Goal: Navigation & Orientation: Find specific page/section

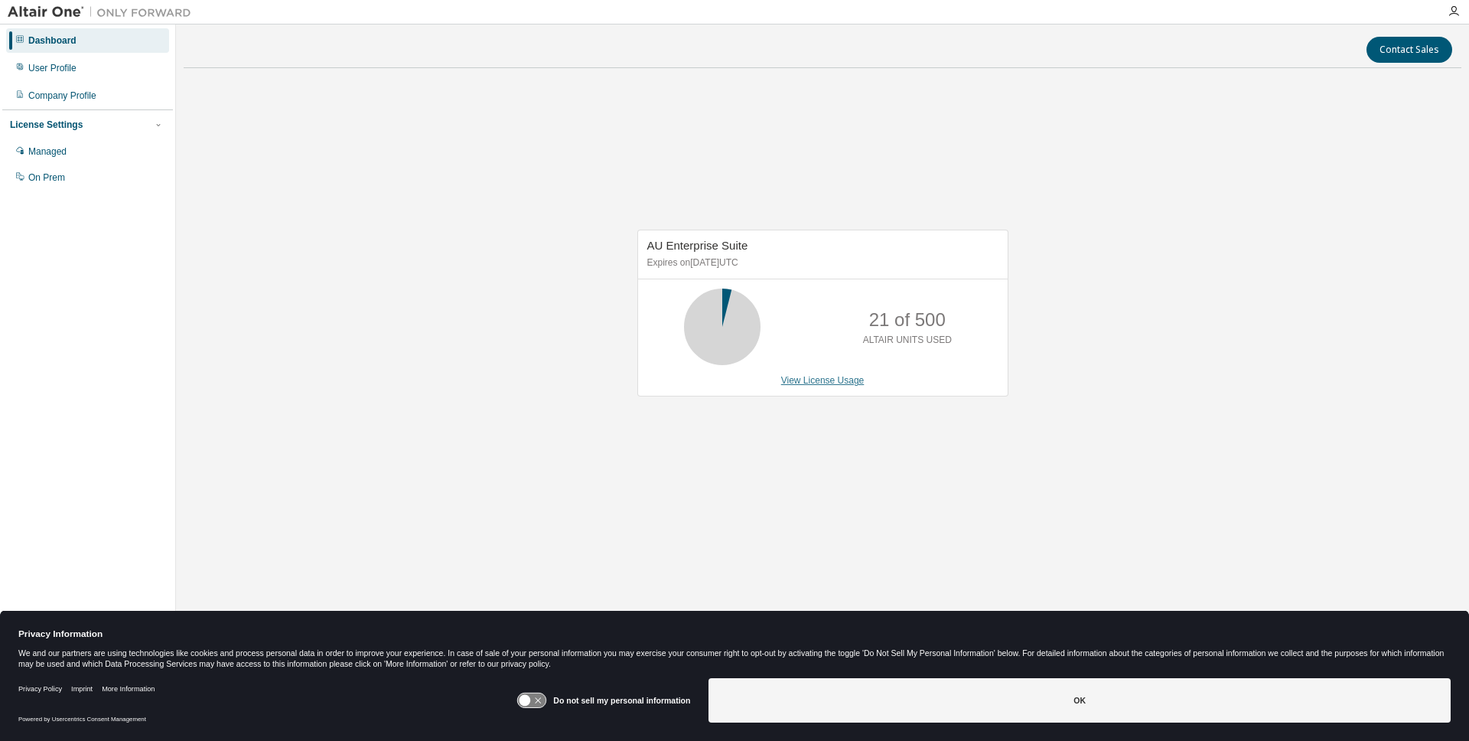
click at [790, 383] on link "View License Usage" at bounding box center [822, 380] width 83 height 11
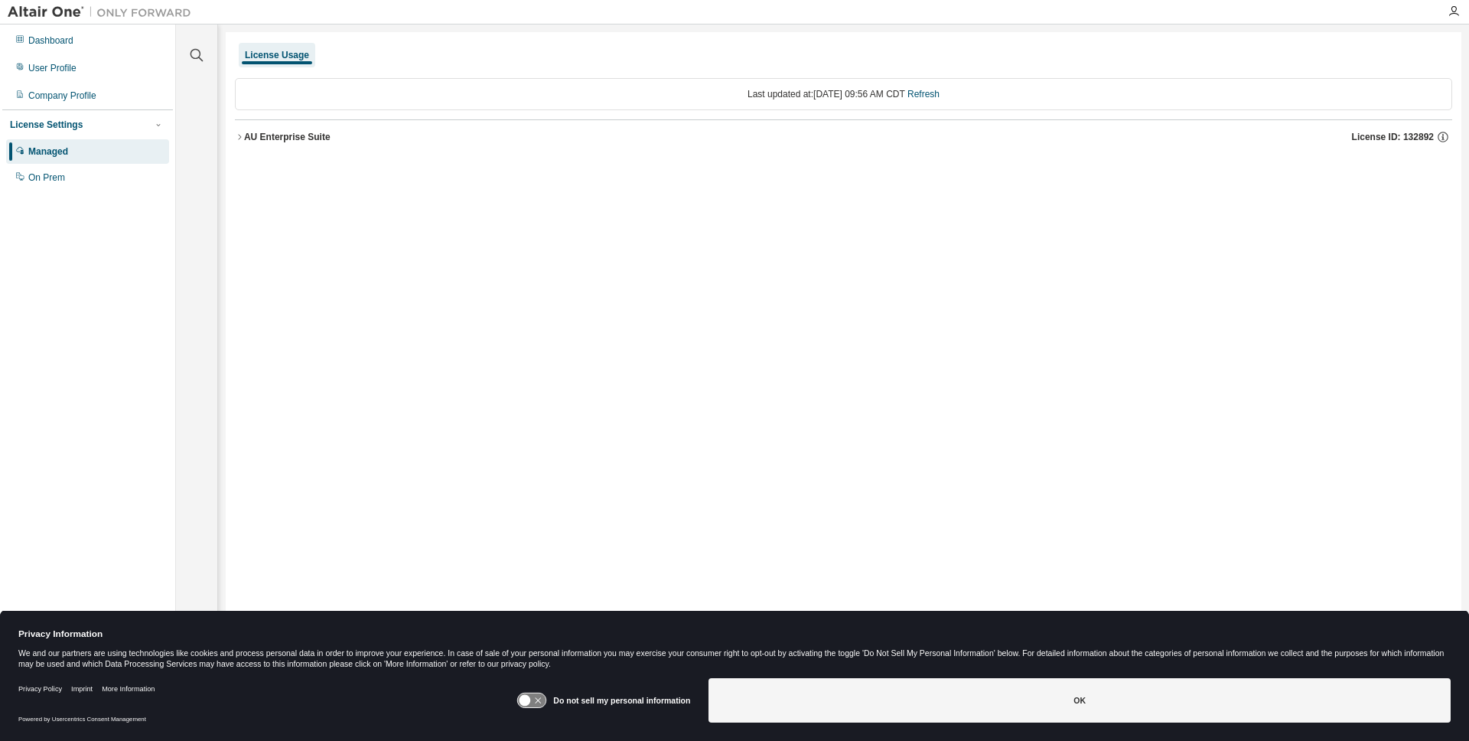
click at [246, 138] on div "AU Enterprise Suite" at bounding box center [287, 137] width 86 height 12
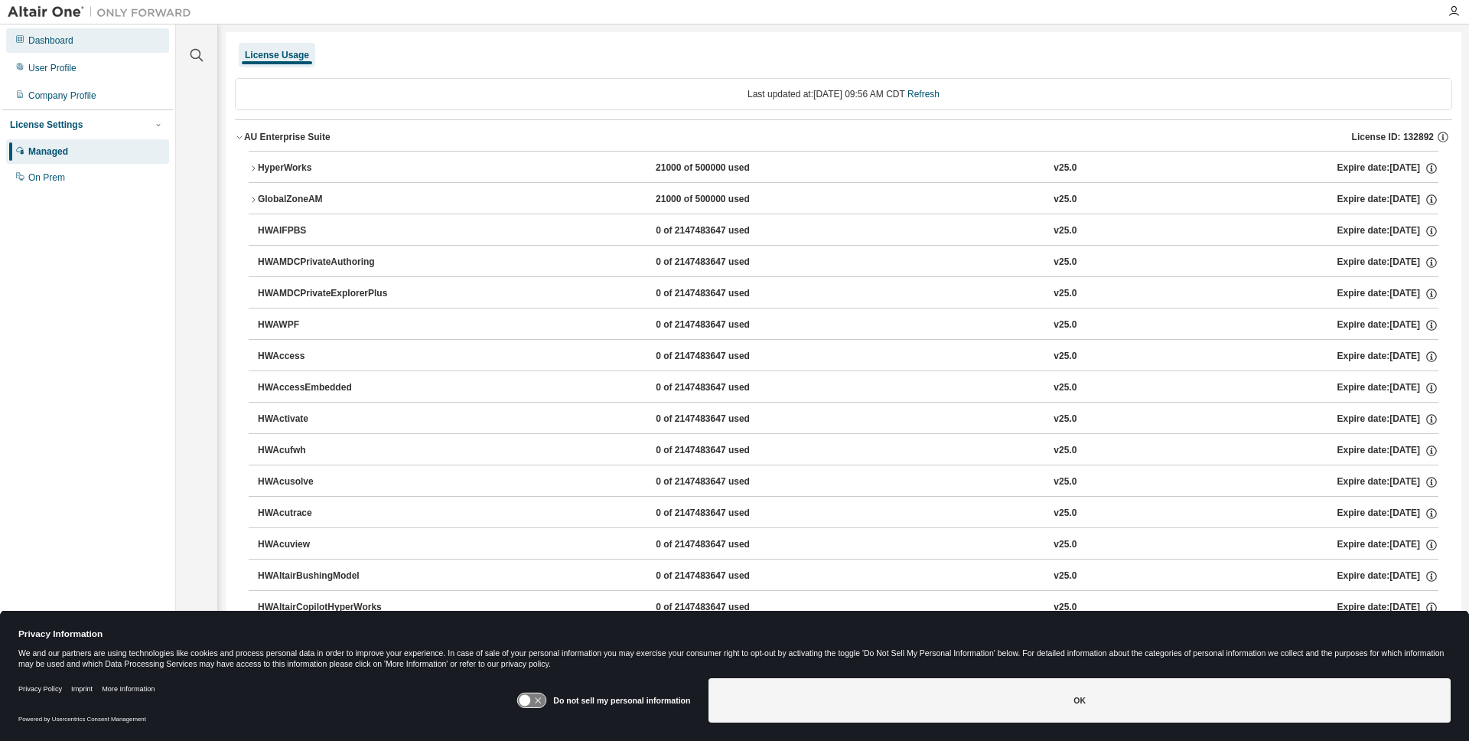
click at [86, 43] on div "Dashboard" at bounding box center [87, 40] width 163 height 24
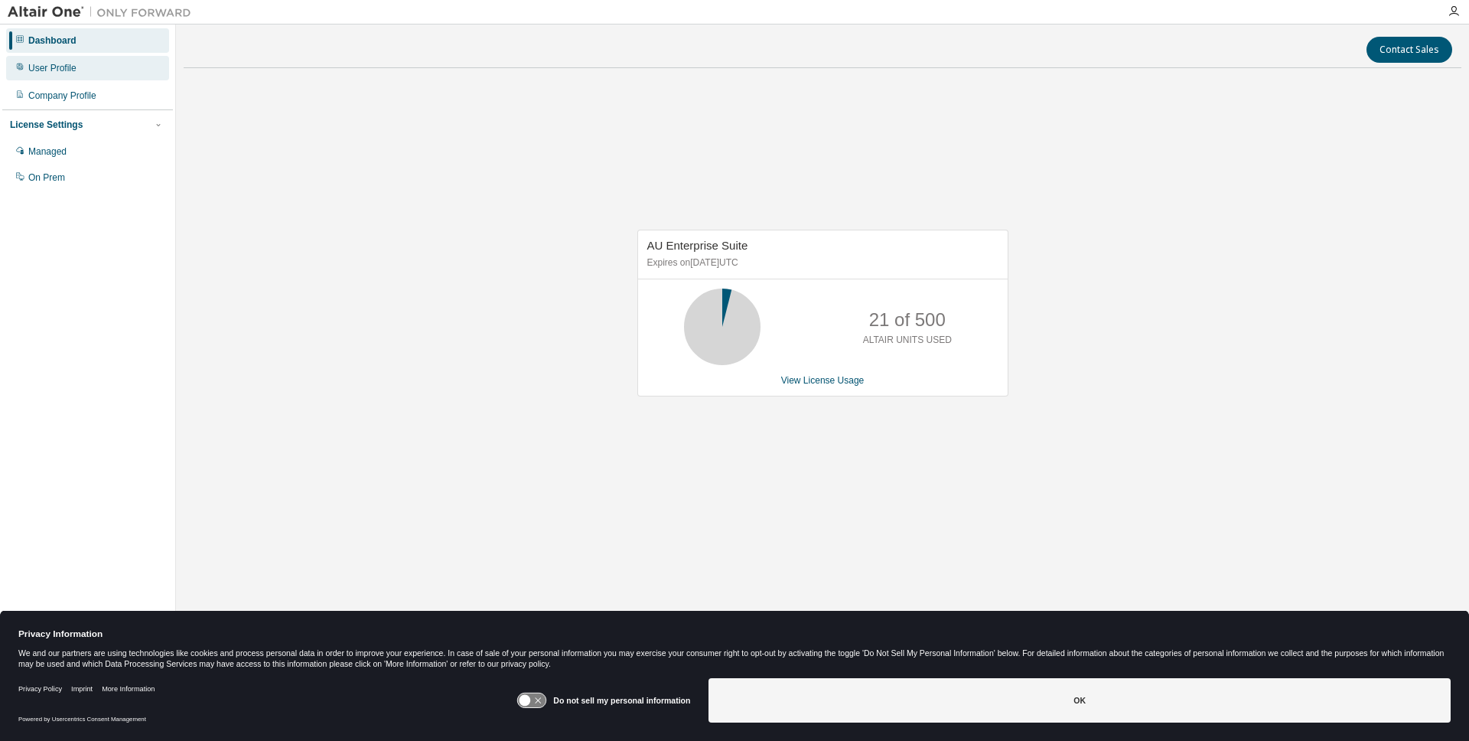
click at [132, 79] on div "User Profile" at bounding box center [87, 68] width 163 height 24
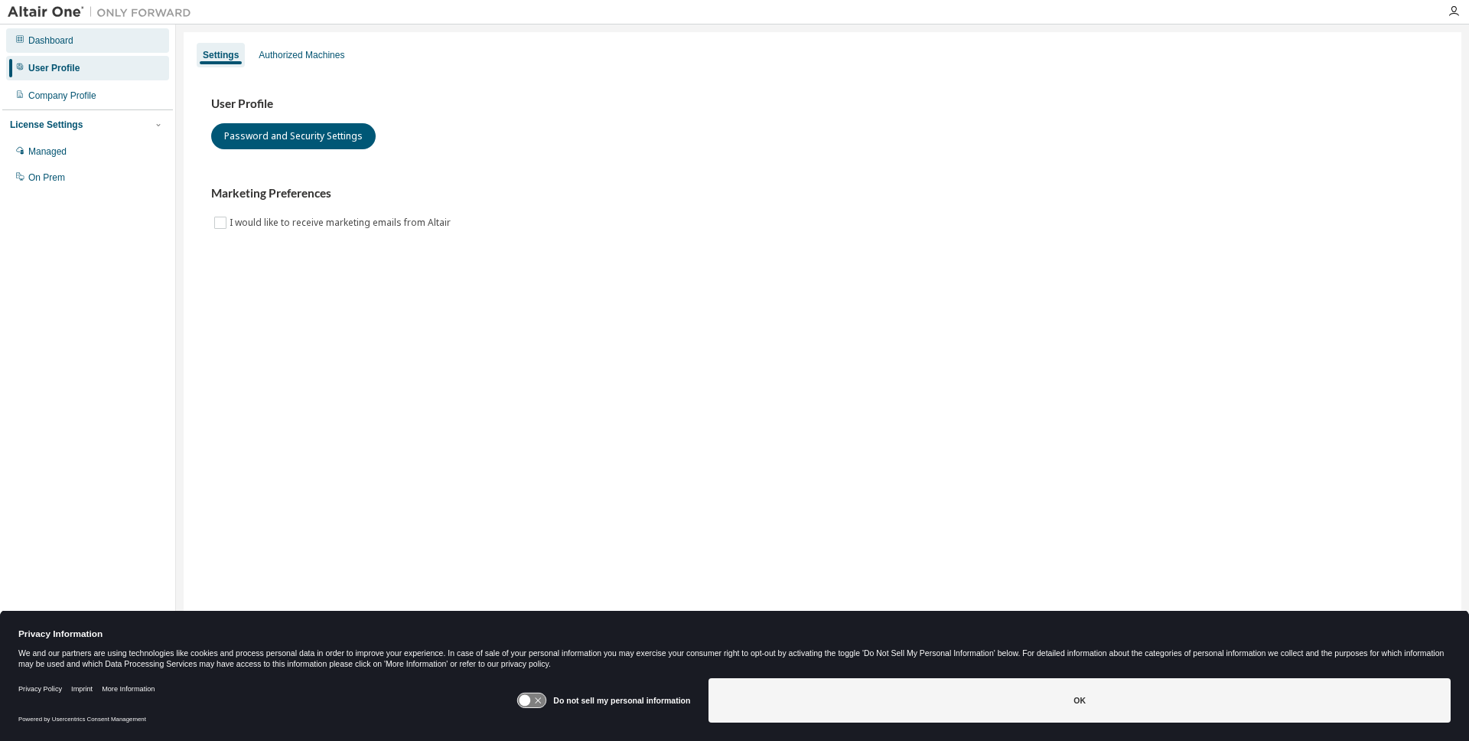
click at [113, 45] on div "Dashboard" at bounding box center [87, 40] width 163 height 24
